Goal: Task Accomplishment & Management: Use online tool/utility

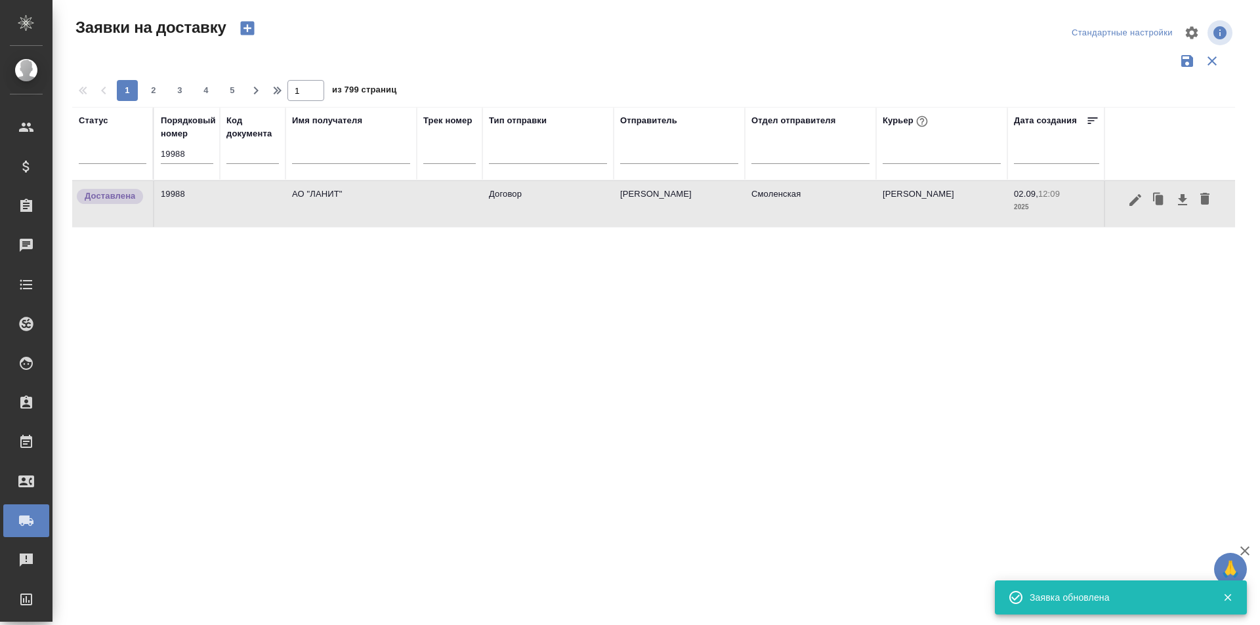
click at [184, 159] on input "19988" at bounding box center [187, 154] width 52 height 18
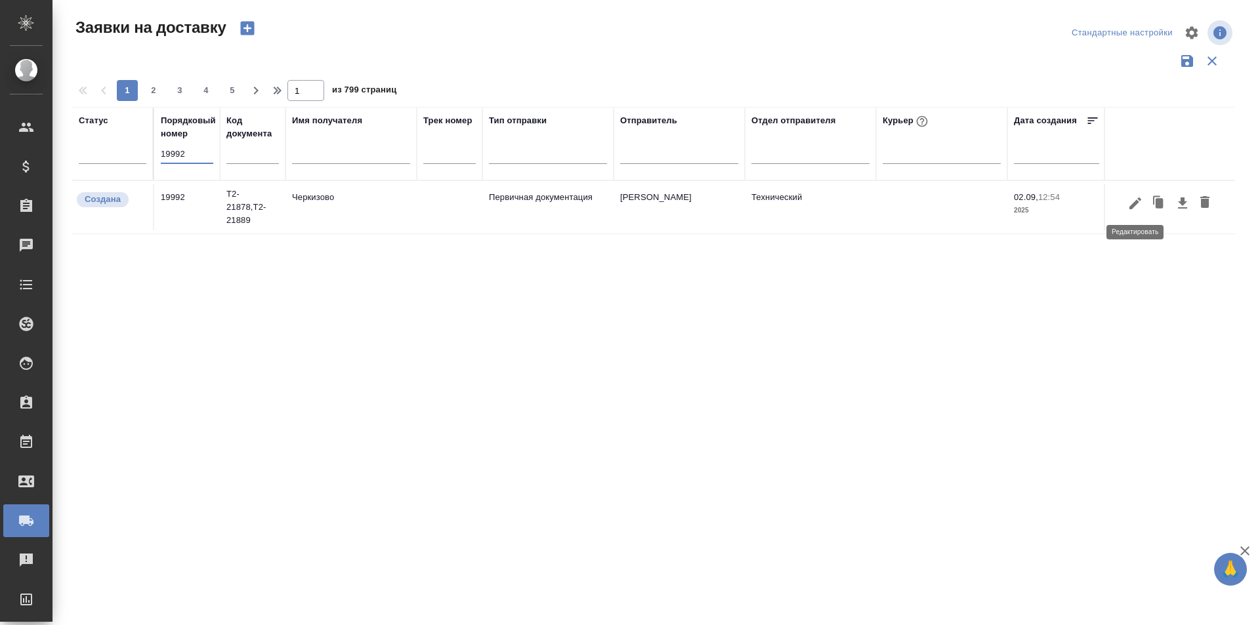
type input "19992"
click at [1139, 208] on icon "button" at bounding box center [1135, 204] width 16 height 16
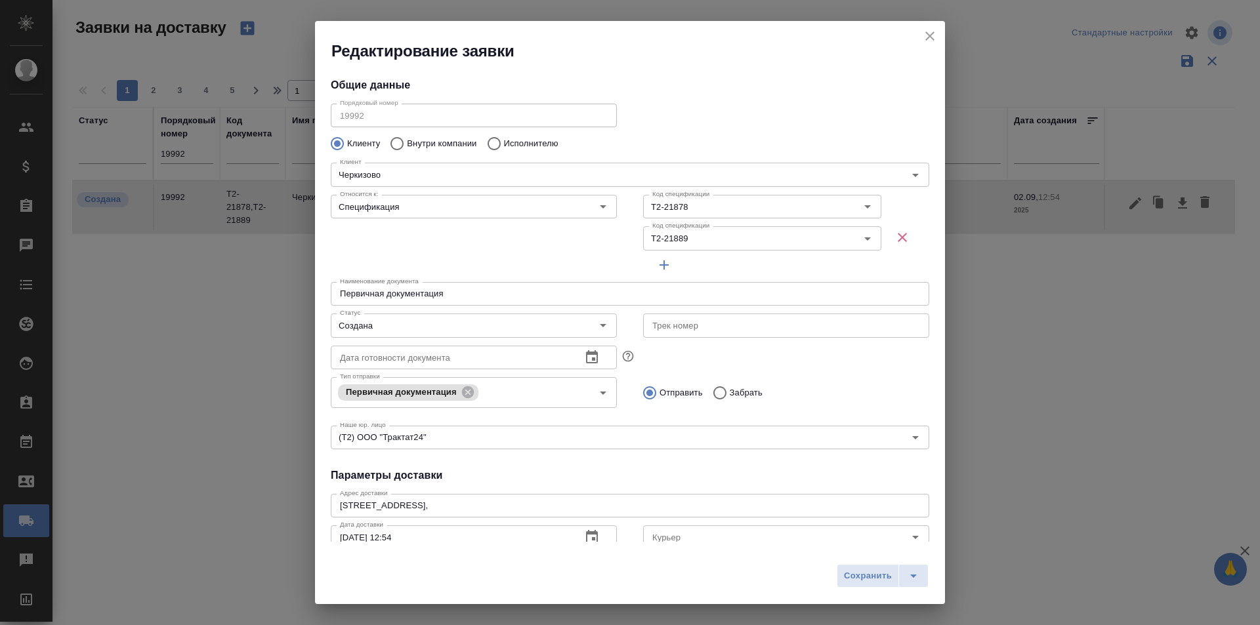
type input "[PERSON_NAME] [PERSON_NAME]"
type input "8 903 299 25 97"
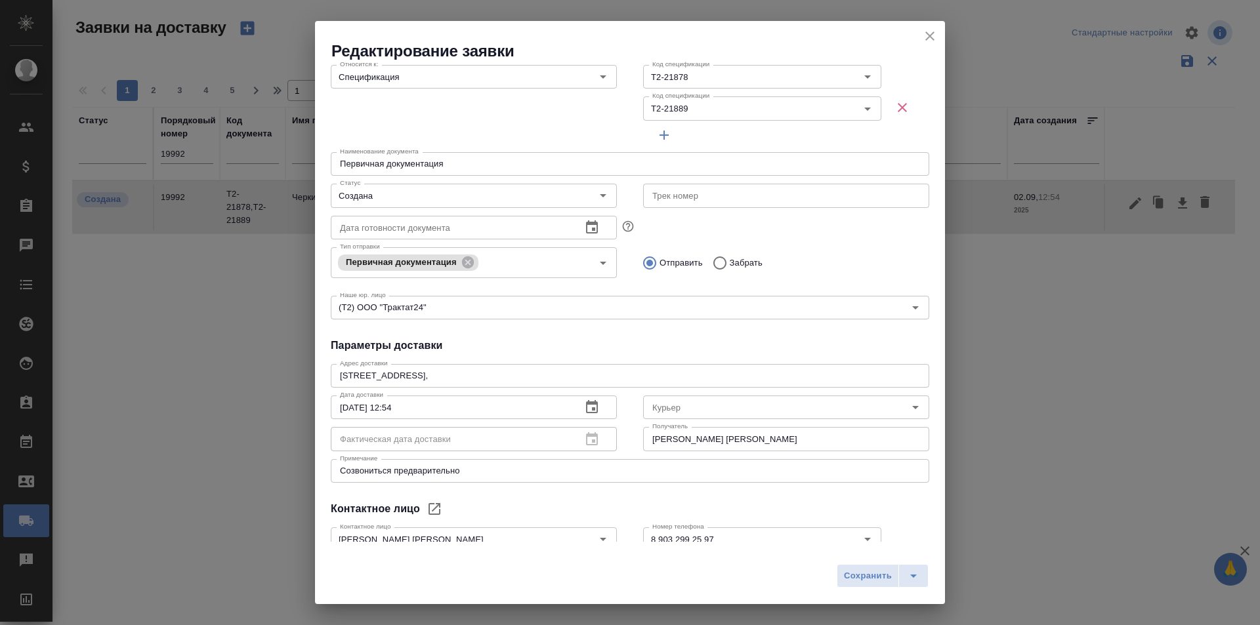
scroll to position [211, 0]
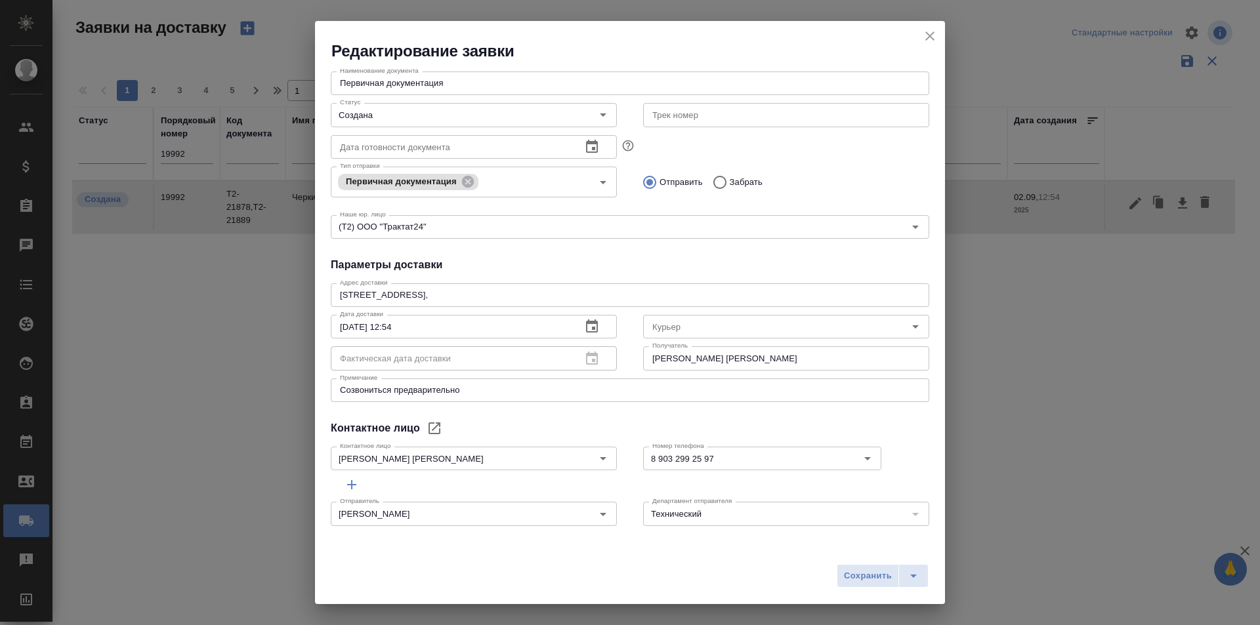
click at [929, 37] on icon "close" at bounding box center [929, 35] width 9 height 9
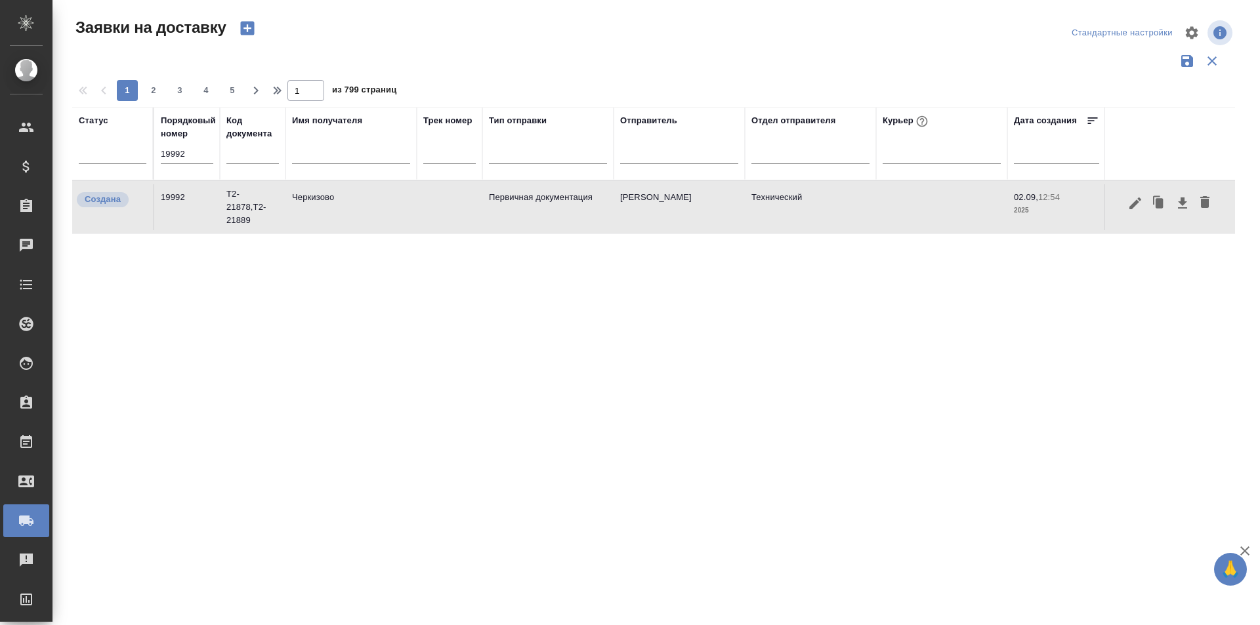
click at [192, 153] on input "19992" at bounding box center [187, 154] width 52 height 18
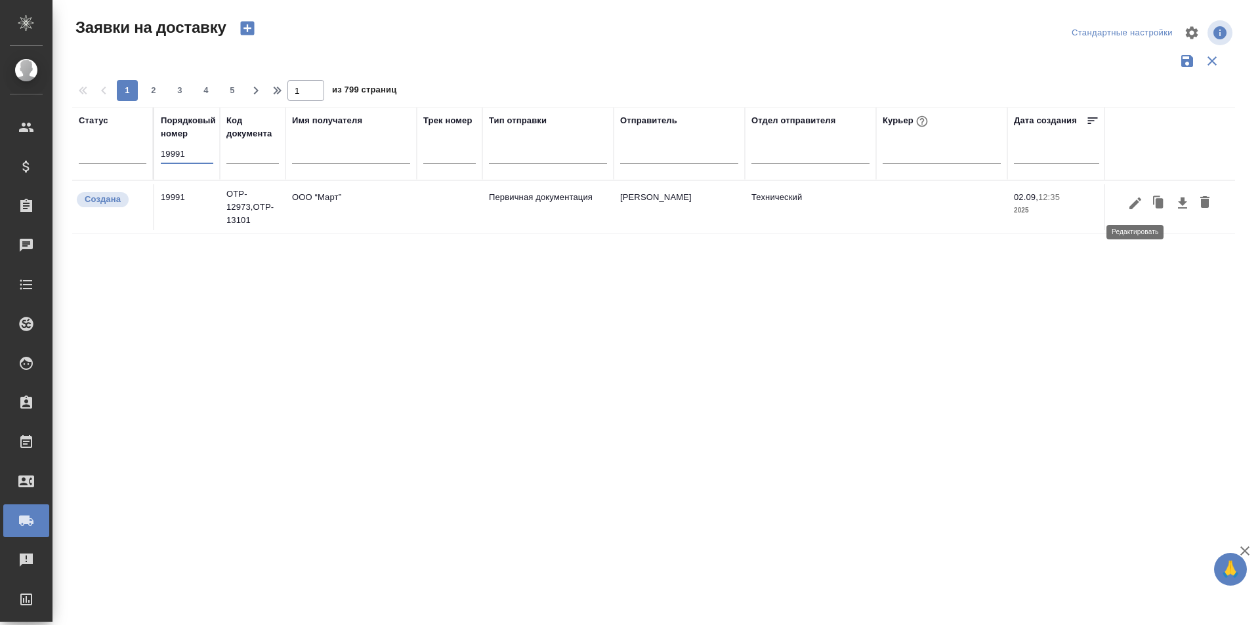
type input "19991"
click at [1139, 213] on button "button" at bounding box center [1135, 203] width 22 height 25
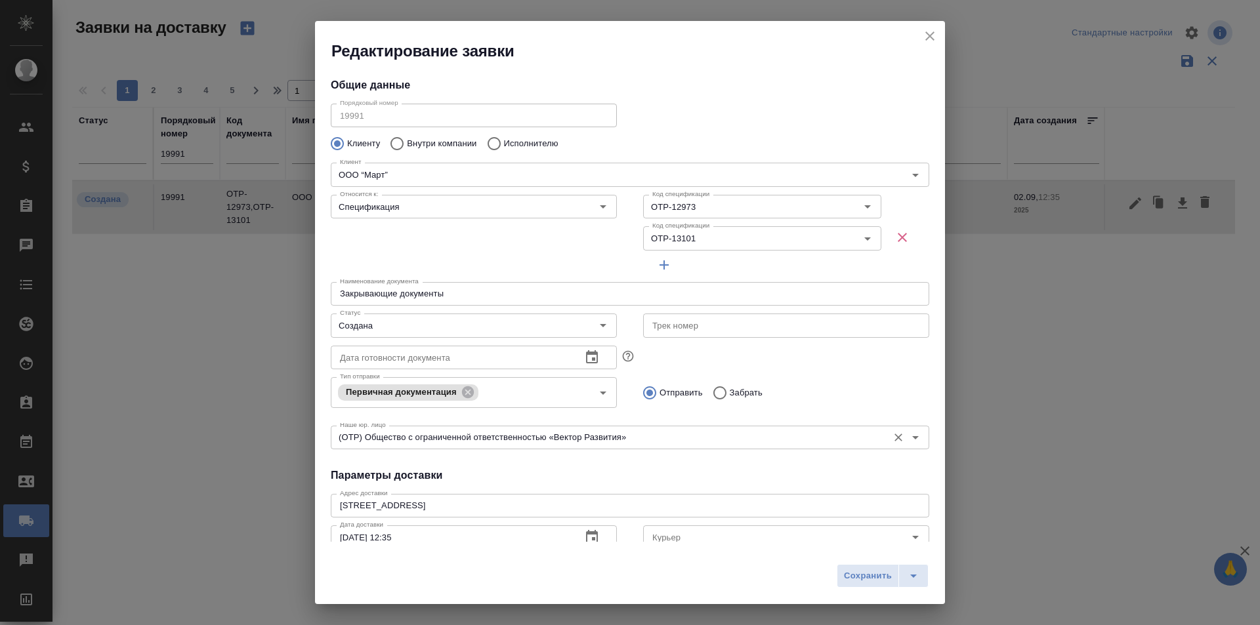
type input "[PERSON_NAME]"
type input "[PHONE_NUMBER]"
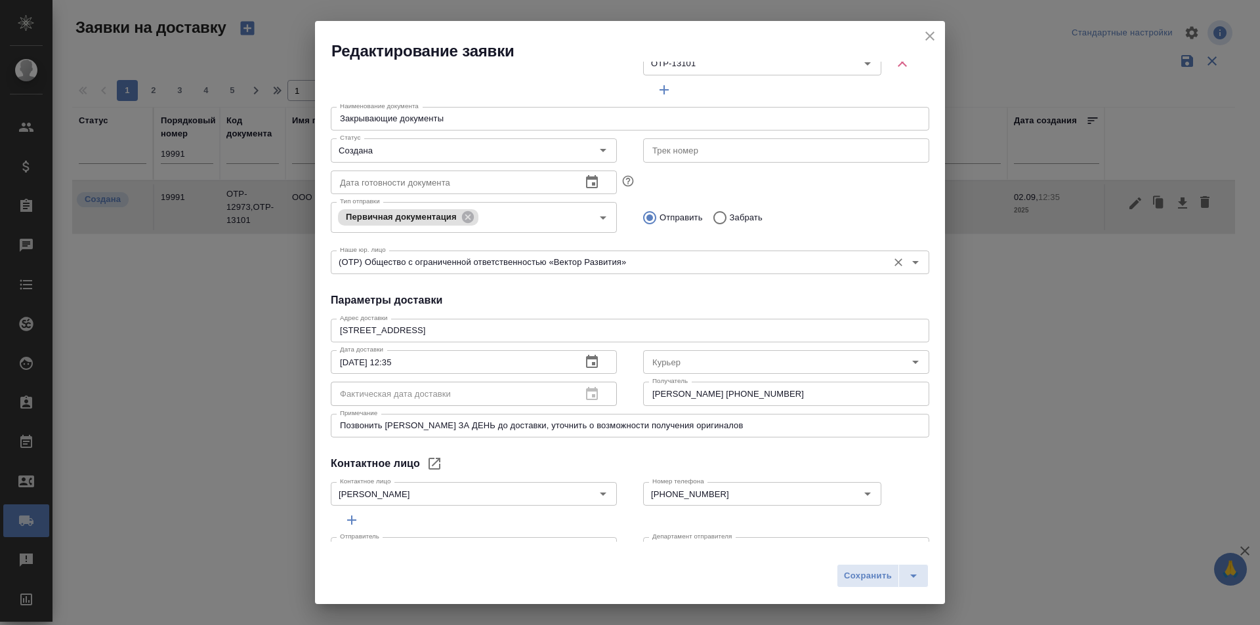
scroll to position [197, 0]
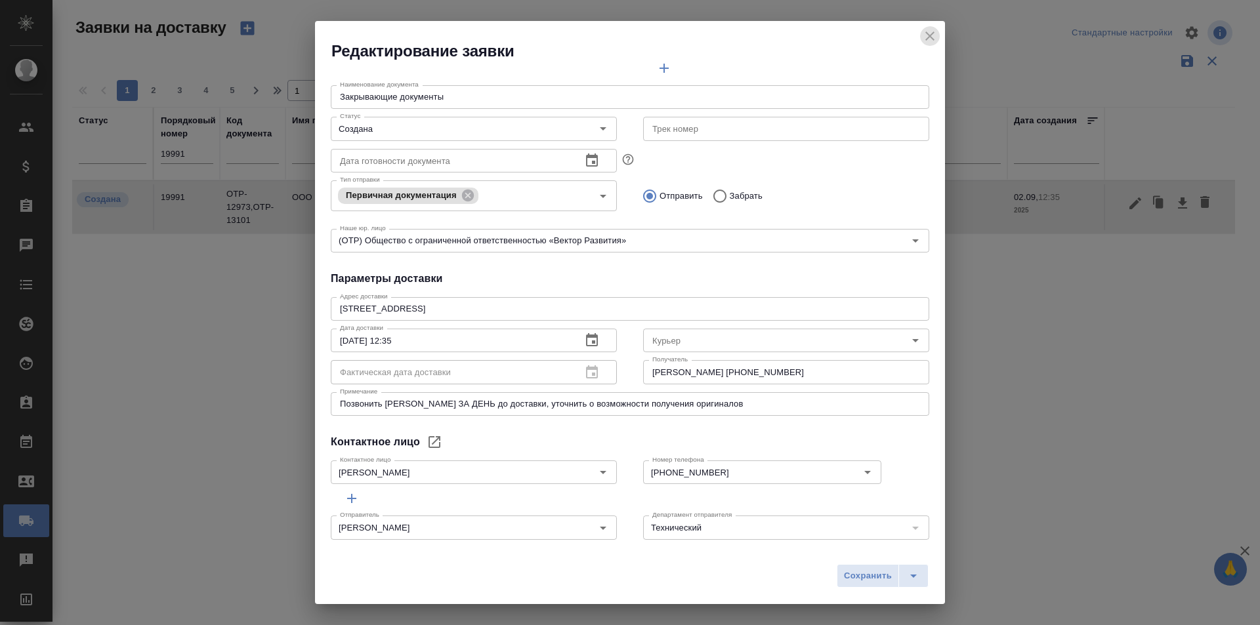
click at [934, 41] on icon "close" at bounding box center [930, 36] width 16 height 16
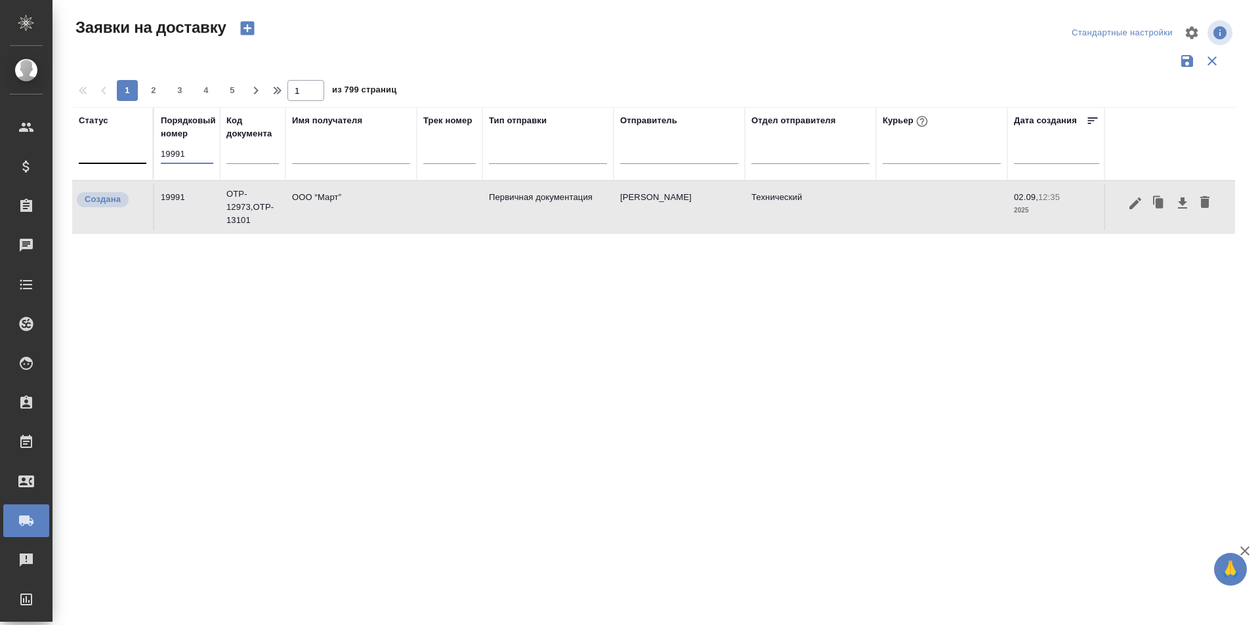
drag, startPoint x: 199, startPoint y: 159, endPoint x: 109, endPoint y: 159, distance: 89.9
click at [109, 159] on tr "Статус Порядковый номер 19991 Код документа Имя получателя Трек номер Тип отпра…" at bounding box center [753, 143] width 1362 height 73
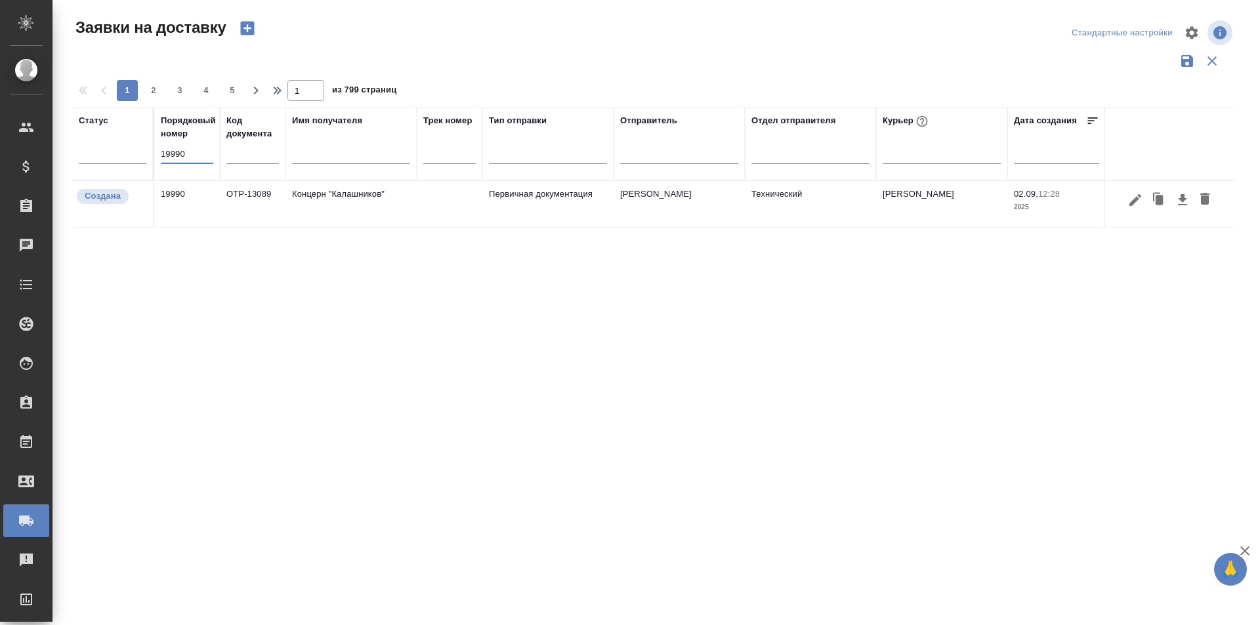
type input "19990"
click at [572, 303] on div "Статус Порядковый номер 19990 Код документа Имя получателя Трек номер Тип отпра…" at bounding box center [653, 343] width 1163 height 472
click at [1139, 207] on button "button" at bounding box center [1135, 200] width 22 height 25
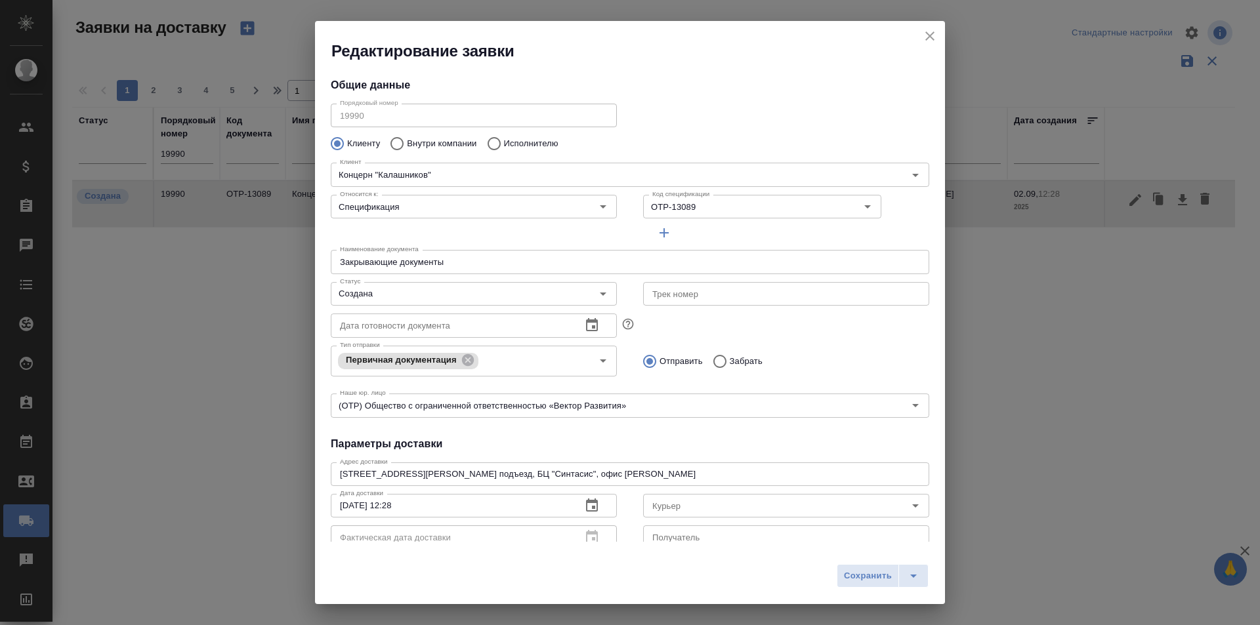
type input "[PERSON_NAME]"
type input "[PHONE_NUMBER]"
type input "[PERSON_NAME]"
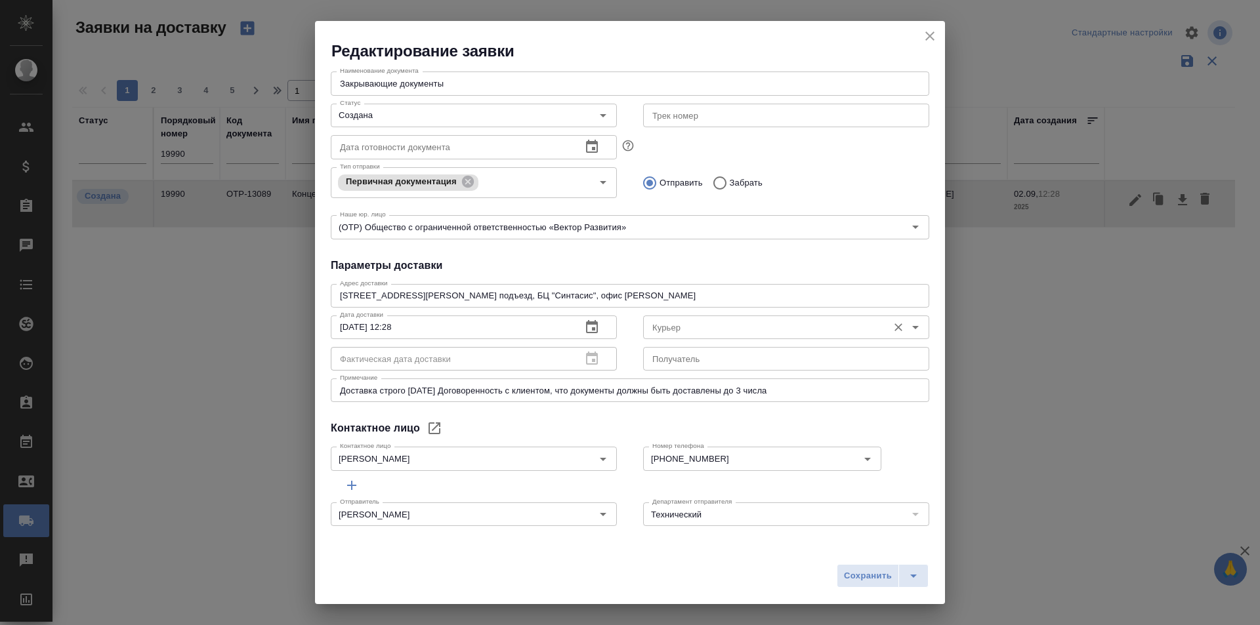
click at [705, 326] on input "Курьер" at bounding box center [764, 328] width 234 height 16
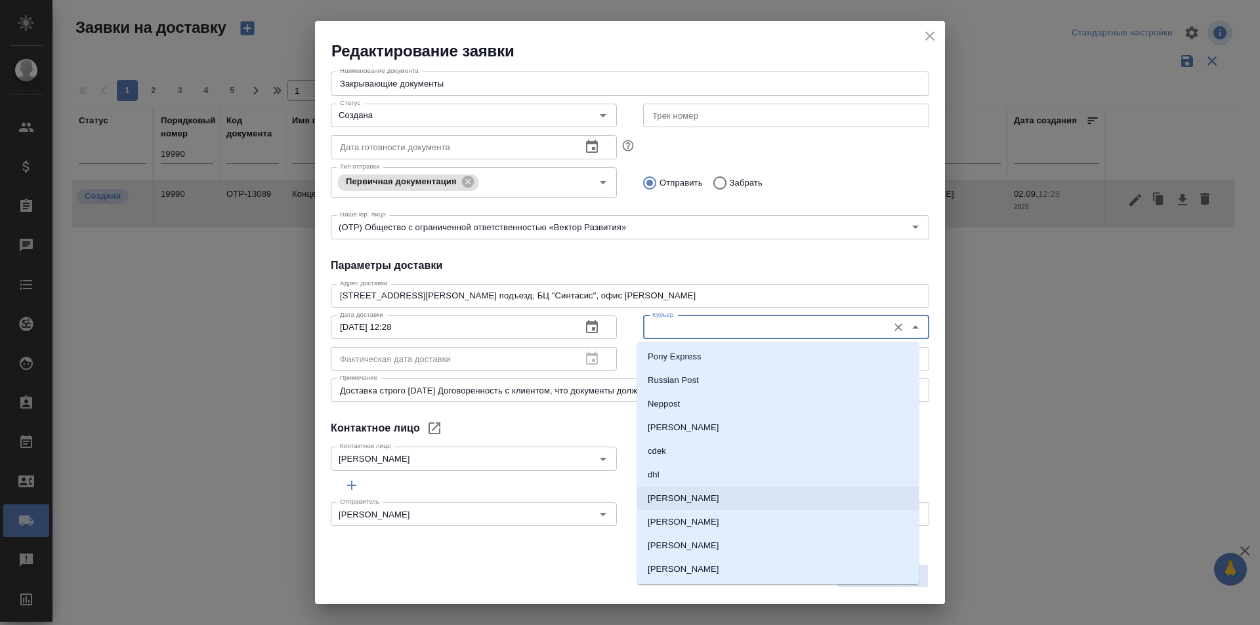
click at [704, 497] on p "[PERSON_NAME]" at bounding box center [684, 498] width 72 height 13
type input "[PERSON_NAME]"
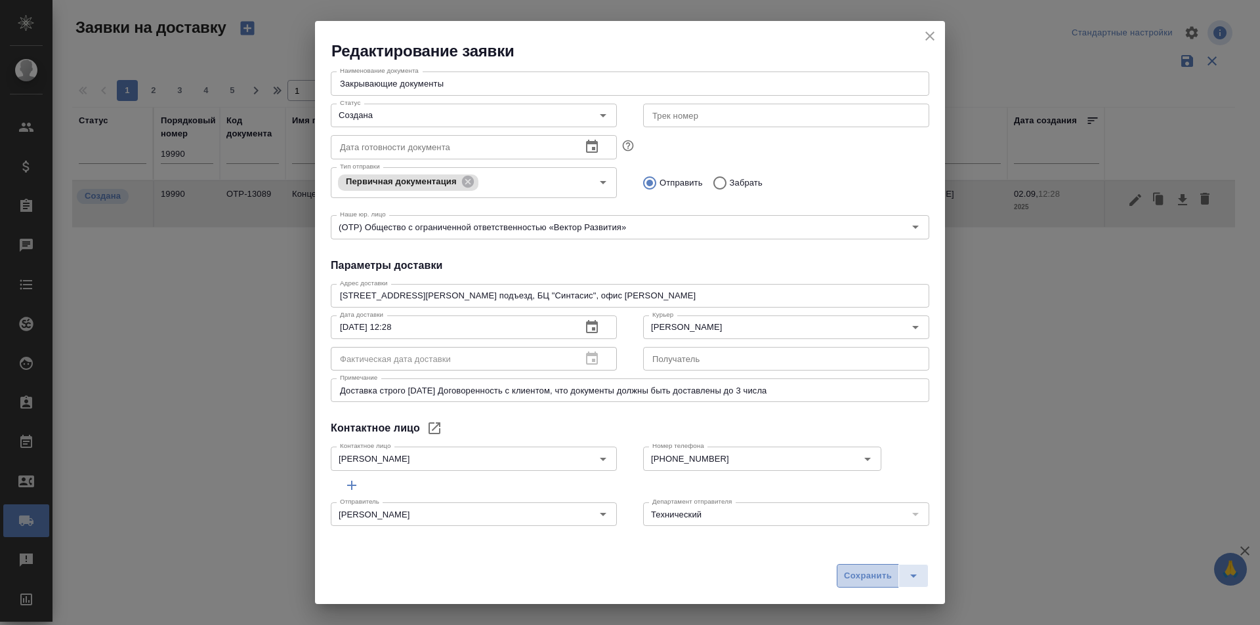
click at [856, 579] on span "Сохранить" at bounding box center [868, 576] width 48 height 15
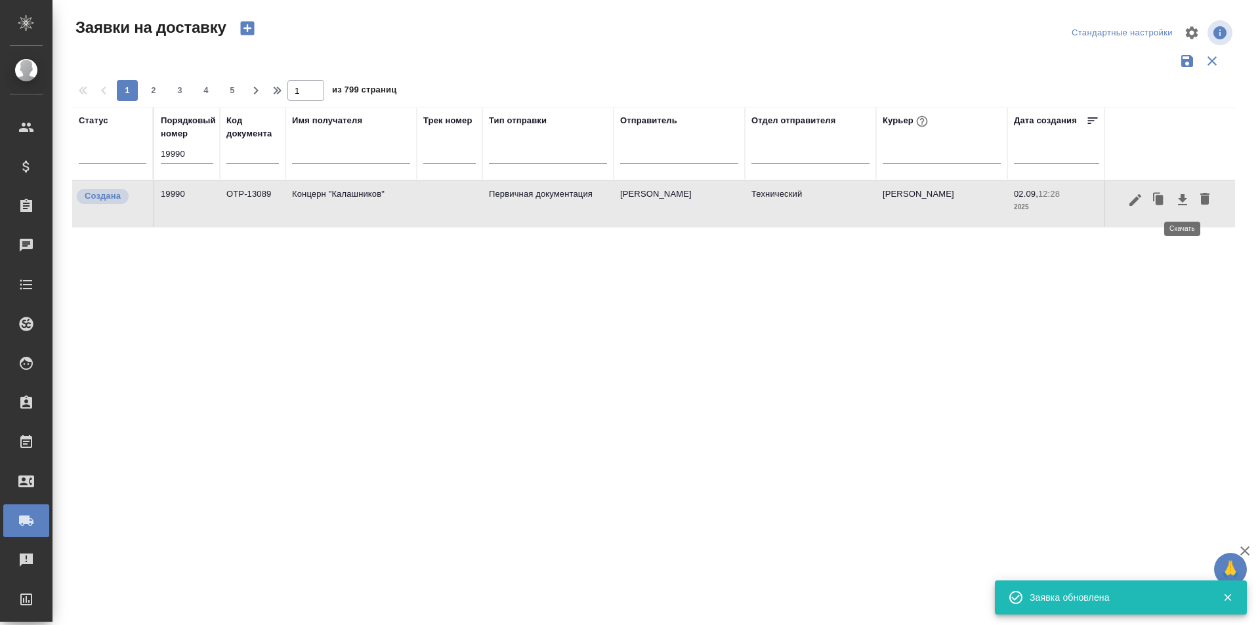
click at [1181, 199] on icon "button" at bounding box center [1182, 199] width 9 height 11
drag, startPoint x: 203, startPoint y: 156, endPoint x: 68, endPoint y: 156, distance: 135.2
click at [68, 156] on div "Заявки на доставку Стандартные настройки 1 2 3 4 5 1 из 799 страниц Статус Поря…" at bounding box center [659, 293] width 1188 height 587
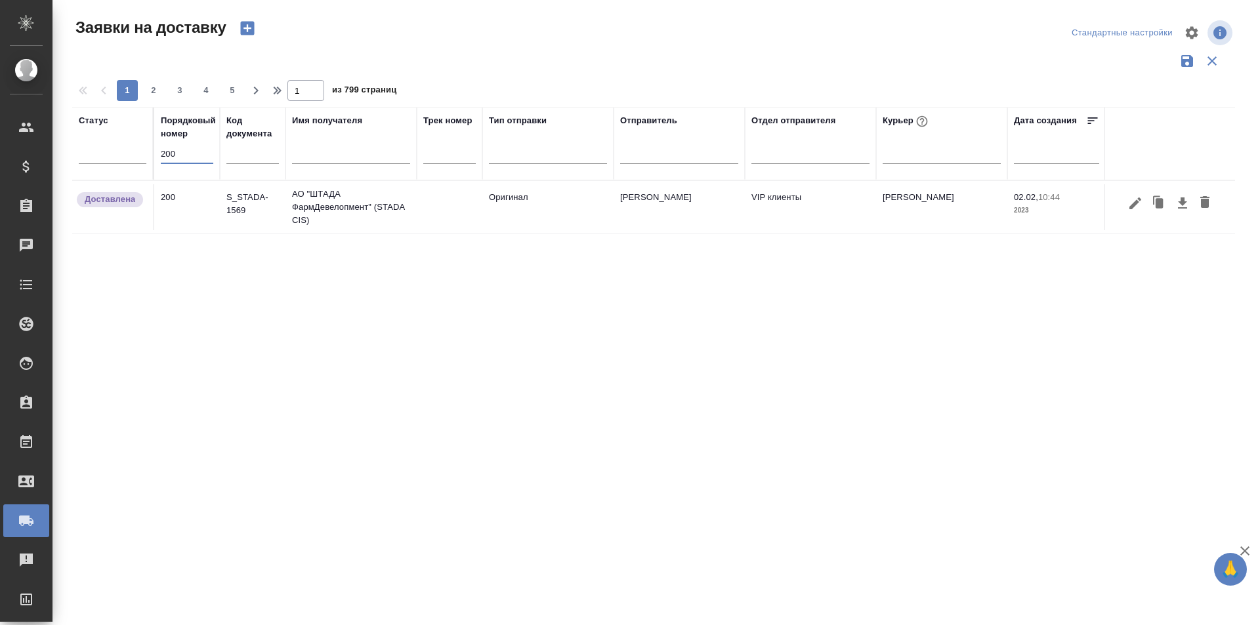
drag, startPoint x: 188, startPoint y: 153, endPoint x: 152, endPoint y: 157, distance: 36.4
click at [153, 157] on tr "Статус Порядковый номер 200 Код документа Имя получателя Трек номер Тип отправк…" at bounding box center [753, 143] width 1362 height 73
type input "20017"
click at [1137, 208] on icon "button" at bounding box center [1135, 203] width 12 height 12
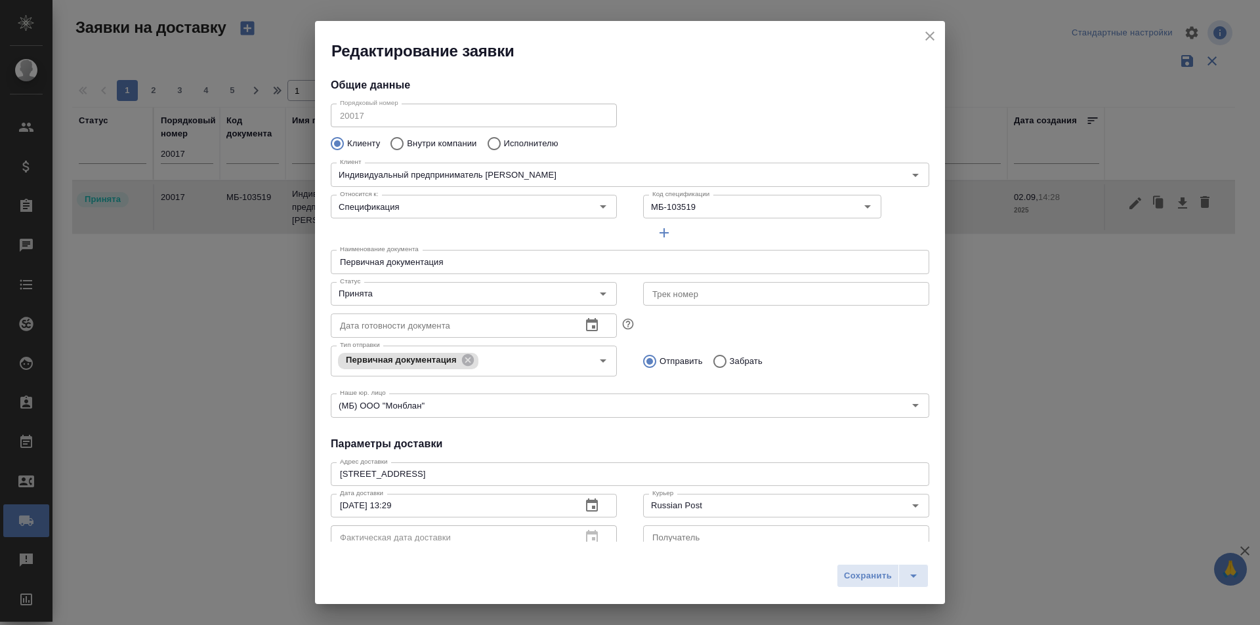
type input "[PERSON_NAME]"
type input "[PHONE_NUMBER]"
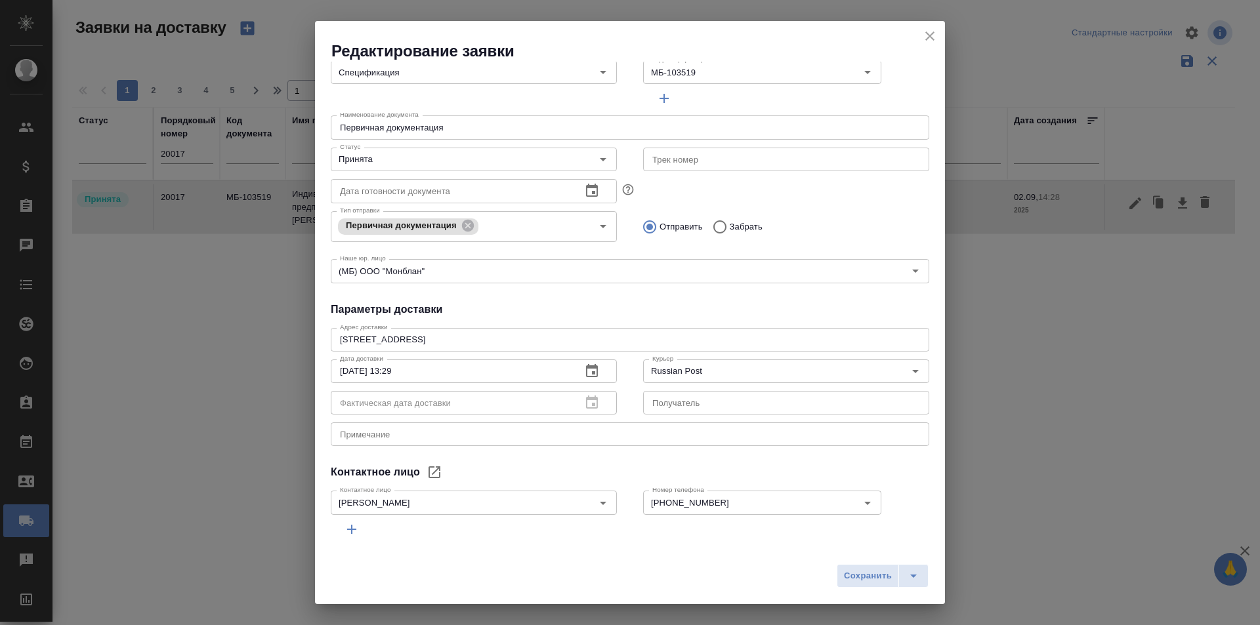
scroll to position [0, 0]
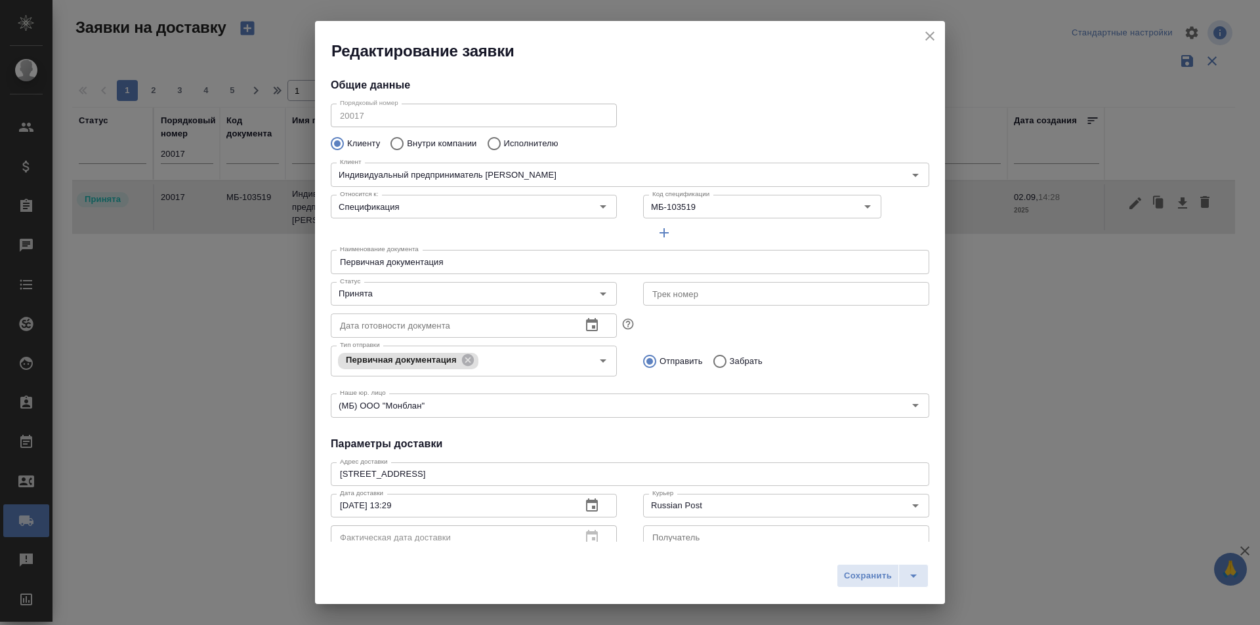
click at [934, 35] on icon "close" at bounding box center [930, 36] width 16 height 16
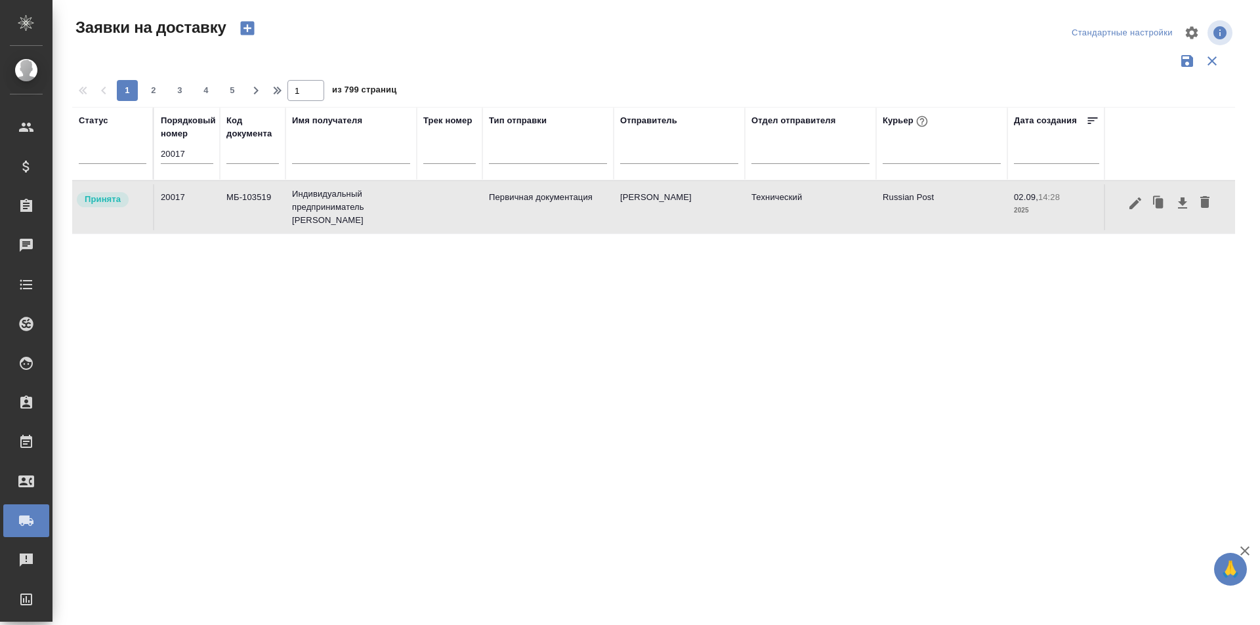
click at [954, 344] on div "Статус Порядковый номер 20017 Код документа Имя получателя Трек номер Тип отпра…" at bounding box center [653, 343] width 1163 height 472
